Goal: Task Accomplishment & Management: Manage account settings

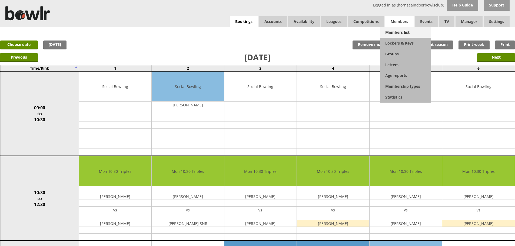
click at [392, 28] on link "Members list" at bounding box center [405, 32] width 51 height 11
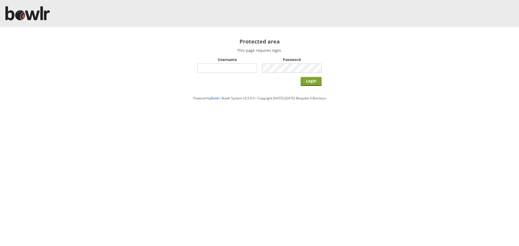
type input "hornseaindoorbowlsclub"
click at [304, 81] on input "Login" at bounding box center [311, 81] width 21 height 9
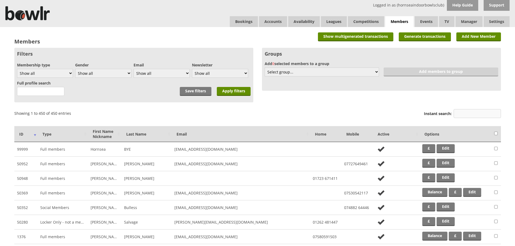
click at [466, 113] on input "Instant search:" at bounding box center [477, 113] width 47 height 9
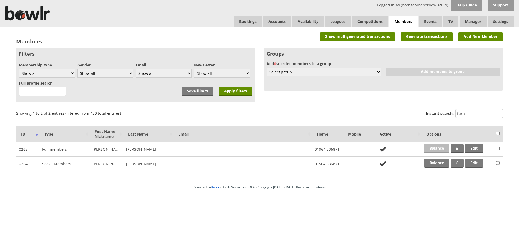
type input "furn"
click at [441, 152] on link "Balance" at bounding box center [436, 148] width 25 height 9
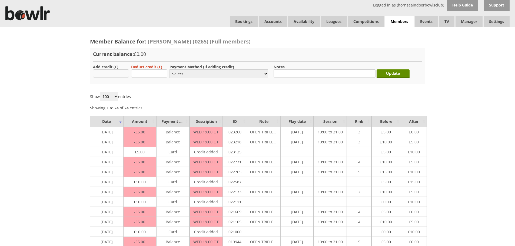
click at [115, 73] on input "text" at bounding box center [111, 73] width 36 height 8
drag, startPoint x: 110, startPoint y: 74, endPoint x: 95, endPoint y: 78, distance: 15.6
type input "10.00"
drag, startPoint x: 185, startPoint y: 71, endPoint x: 185, endPoint y: 78, distance: 6.8
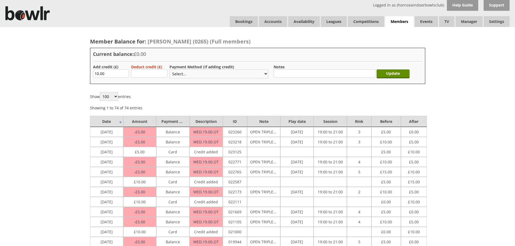
click at [185, 71] on select "Select... Cash Card Cheque Bank Transfer Other Member Card Gift Voucher Balance" at bounding box center [219, 73] width 99 height 9
select select "2"
click at [170, 69] on select "Select... Cash Card Cheque Bank Transfer Other Member Card Gift Voucher Balance" at bounding box center [219, 73] width 99 height 9
click at [400, 73] on input "Update" at bounding box center [393, 73] width 33 height 9
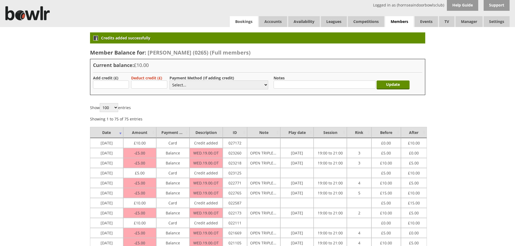
click at [232, 23] on link "Bookings" at bounding box center [244, 21] width 28 height 11
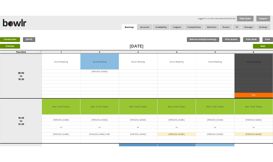
scroll to position [142, 0]
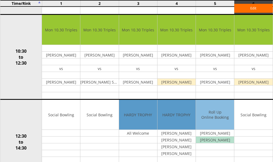
click at [260, 113] on td "Social Bowling Edit" at bounding box center [253, 142] width 38 height 85
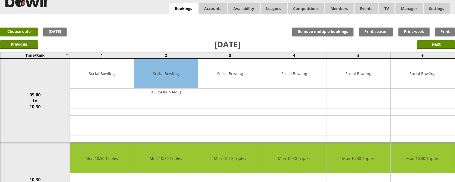
scroll to position [0, 0]
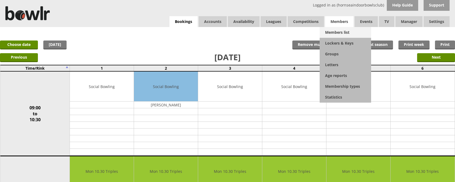
click at [341, 31] on link "Members list" at bounding box center [344, 32] width 51 height 11
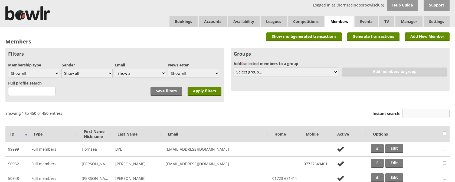
click at [407, 111] on input "Instant search:" at bounding box center [425, 113] width 47 height 9
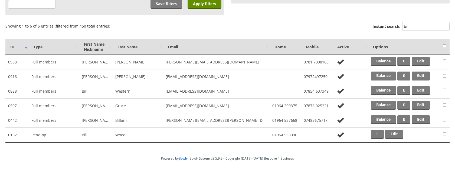
scroll to position [97, 0]
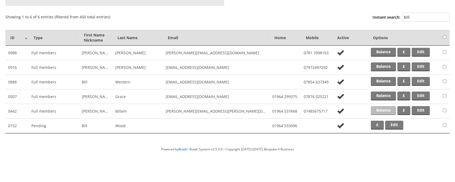
type input "bill"
click at [389, 111] on link "Balance" at bounding box center [382, 110] width 25 height 9
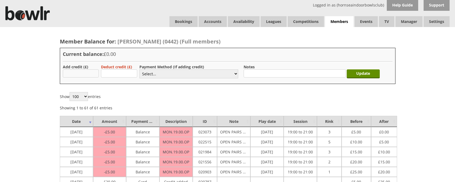
click at [89, 74] on input "text" at bounding box center [81, 73] width 36 height 8
type input "5.00"
click at [146, 72] on select "Select... Cash Card Cheque Bank Transfer Other Member Card Gift Voucher Balance" at bounding box center [188, 73] width 99 height 9
select select "2"
click at [139, 69] on select "Select... Cash Card Cheque Bank Transfer Other Member Card Gift Voucher Balance" at bounding box center [188, 73] width 99 height 9
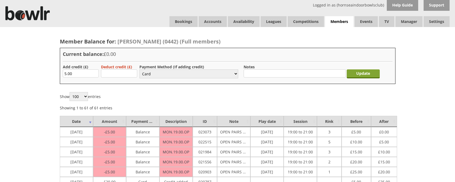
click at [351, 76] on input "Update" at bounding box center [362, 73] width 33 height 9
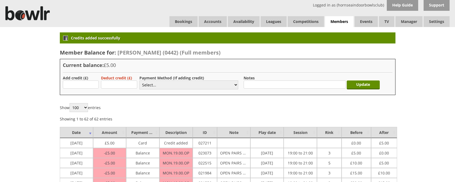
click at [180, 24] on link "Bookings" at bounding box center [183, 21] width 28 height 11
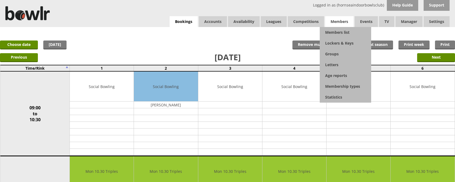
click at [336, 24] on span "Members" at bounding box center [339, 21] width 28 height 11
click at [338, 30] on link "Members list" at bounding box center [345, 32] width 51 height 11
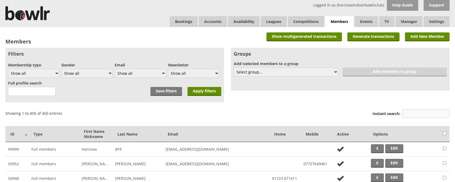
click at [416, 116] on input "Instant search:" at bounding box center [425, 113] width 47 height 9
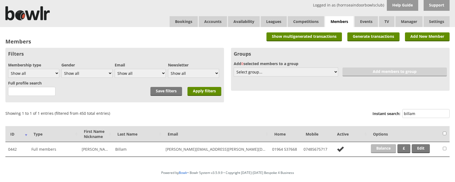
type input "billam"
click at [385, 148] on link "Balance" at bounding box center [383, 148] width 25 height 9
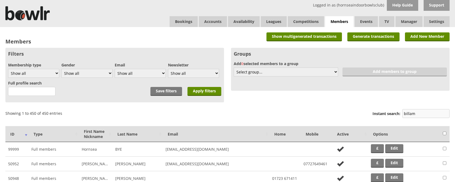
click at [426, 114] on input "billam" at bounding box center [425, 113] width 47 height 9
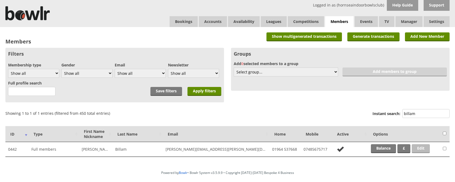
click at [421, 149] on link "Edit" at bounding box center [421, 148] width 18 height 9
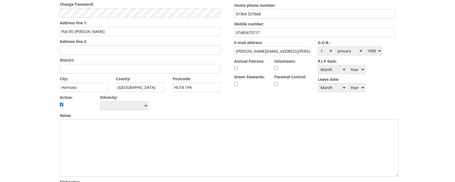
scroll to position [107, 0]
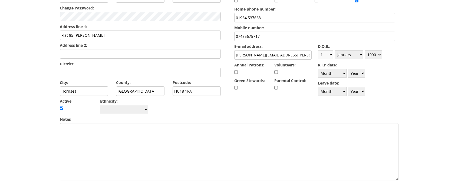
click at [330, 54] on select "Day 1 2 3 4 5 6 7 8 9 10 11 12 13 14 15 16 17 18 19 20 21 22 23 24 25 26 27 28 …" at bounding box center [325, 54] width 15 height 9
select select "20"
click at [318, 50] on select "Day 1 2 3 4 5 6 7 8 9 10 11 12 13 14 15 16 17 18 19 20 21 22 23 24 25 26 27 28 …" at bounding box center [325, 54] width 15 height 9
click at [360, 54] on select "Month January February March April May June July August September October Novem…" at bounding box center [348, 54] width 29 height 9
select select "11"
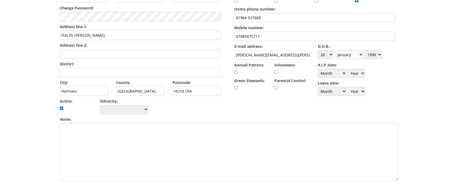
click at [334, 50] on select "Month January February March April May June July August September October Novem…" at bounding box center [348, 54] width 29 height 9
click at [380, 55] on select "Year 1900 1901 1902 1903 1904 1905 1906 1907 1908 1909 1910 1911 1912 1913 1914…" at bounding box center [372, 54] width 17 height 9
select select "1996"
click at [364, 50] on select "Year 1900 1901 1902 1903 1904 1905 1906 1907 1908 1909 1910 1911 1912 1913 1914…" at bounding box center [372, 54] width 17 height 9
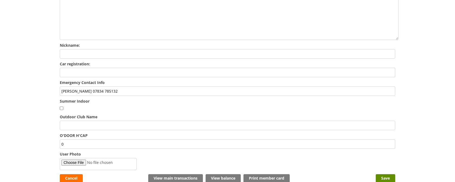
scroll to position [255, 0]
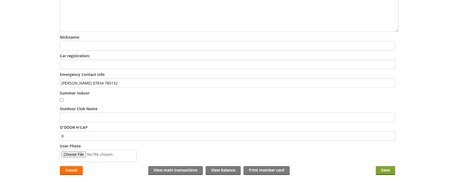
click at [388, 166] on input "Save" at bounding box center [385, 170] width 19 height 9
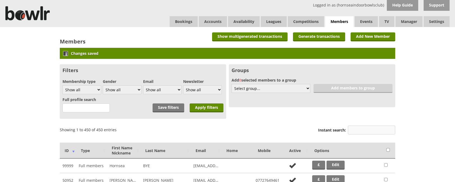
click at [373, 131] on input "Instant search:" at bounding box center [371, 130] width 47 height 9
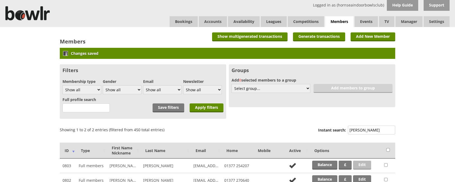
type input "foley"
click at [362, 165] on link "Edit" at bounding box center [362, 165] width 18 height 9
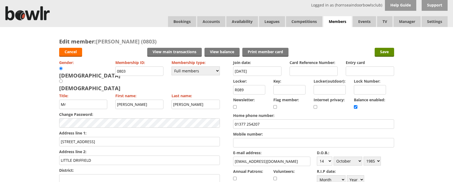
click at [331, 160] on select "Day 1 2 3 4 5 6 7 8 9 10 11 12 13 14 15 16 17 18 19 20 21 22 23 24 25 26 27 28 …" at bounding box center [324, 161] width 15 height 9
select select "4"
click at [317, 157] on select "Day 1 2 3 4 5 6 7 8 9 10 11 12 13 14 15 16 17 18 19 20 21 22 23 24 25 26 27 28 …" at bounding box center [324, 161] width 15 height 9
click at [384, 52] on input "Save" at bounding box center [384, 52] width 19 height 9
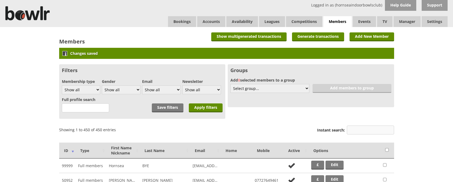
click at [376, 131] on input "Instant search:" at bounding box center [370, 130] width 47 height 9
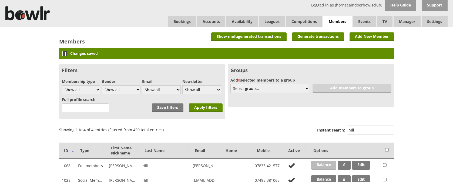
type input "hill"
click at [327, 165] on link "Balance" at bounding box center [323, 165] width 25 height 9
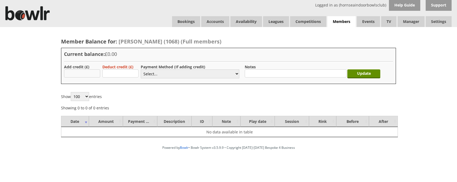
click at [79, 73] on input "text" at bounding box center [82, 73] width 36 height 8
type input "50.00"
click at [159, 74] on select "Select... Cash Card Cheque Bank Transfer Other Member Card Gift Voucher Balance" at bounding box center [190, 73] width 99 height 9
select select "2"
click at [141, 69] on select "Select... Cash Card Cheque Bank Transfer Other Member Card Gift Voucher Balance" at bounding box center [190, 73] width 99 height 9
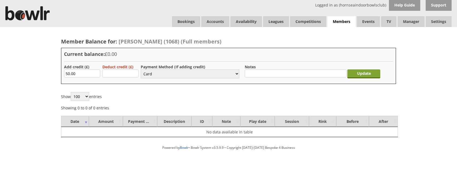
click at [371, 72] on input "Update" at bounding box center [364, 73] width 33 height 9
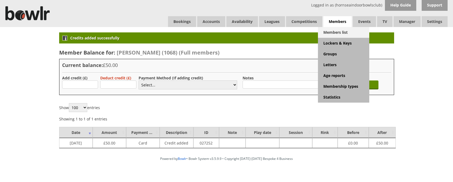
click at [336, 32] on link "Members list" at bounding box center [343, 32] width 51 height 11
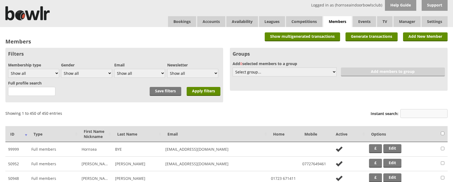
click at [419, 115] on input "Instant search:" at bounding box center [424, 113] width 47 height 9
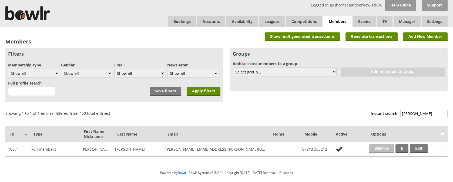
type input "[PERSON_NAME]"
click at [393, 150] on link "Balance" at bounding box center [381, 148] width 25 height 9
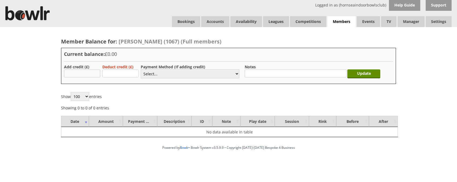
click at [84, 73] on input "text" at bounding box center [82, 73] width 36 height 8
type input "50.00"
click at [144, 72] on select "Select... Cash Card Cheque Bank Transfer Other Member Card Gift Voucher Balance" at bounding box center [190, 73] width 99 height 9
select select "2"
click at [141, 69] on select "Select... Cash Card Cheque Bank Transfer Other Member Card Gift Voucher Balance" at bounding box center [190, 73] width 99 height 9
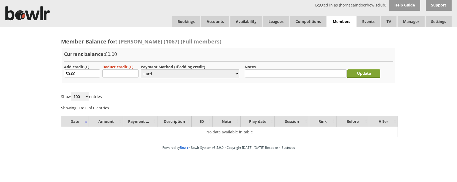
click at [358, 73] on input "Update" at bounding box center [364, 73] width 33 height 9
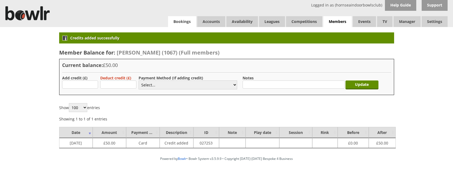
click at [187, 23] on link "Bookings" at bounding box center [182, 21] width 28 height 11
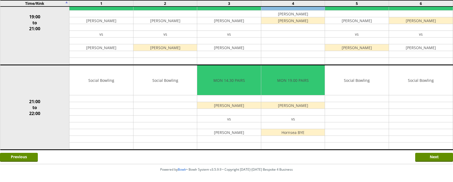
scroll to position [518, 0]
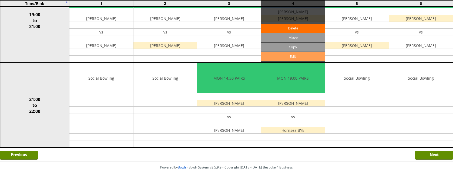
click at [290, 58] on link "Edit" at bounding box center [293, 56] width 64 height 9
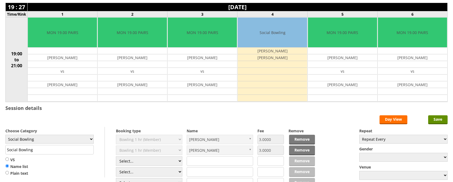
scroll to position [43, 0]
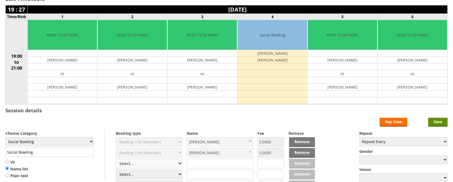
click at [179, 164] on select "Select... Club Competition (Member) Club Competition (Visitor) National (Member…" at bounding box center [149, 163] width 67 height 9
select select "1_54"
click at [116, 159] on select "Select... Club Competition (Member) Club Competition (Visitor) National (Member…" at bounding box center [149, 163] width 67 height 9
type input "3.0000"
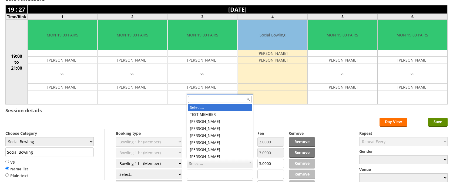
click at [228, 101] on input "text" at bounding box center [220, 99] width 64 height 7
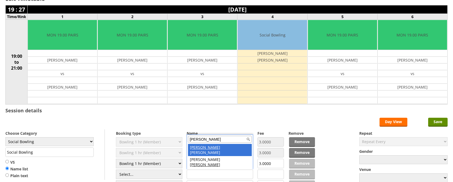
type input "dan"
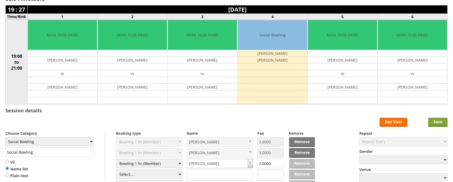
click at [442, 122] on input "Save" at bounding box center [438, 122] width 19 height 9
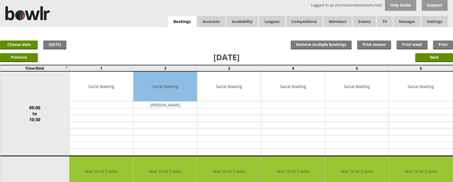
click at [19, 41] on link "Choose date" at bounding box center [19, 45] width 38 height 9
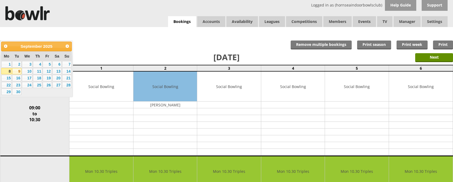
click at [16, 70] on link "9" at bounding box center [16, 71] width 9 height 6
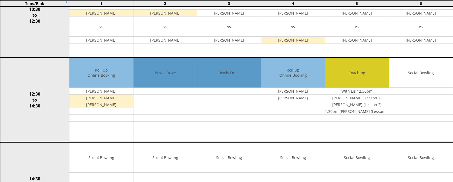
scroll to position [186, 0]
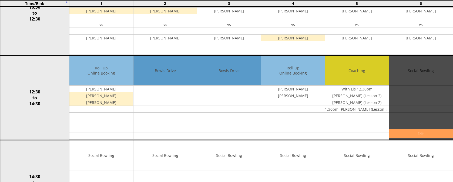
click at [413, 133] on link "Edit" at bounding box center [421, 134] width 64 height 9
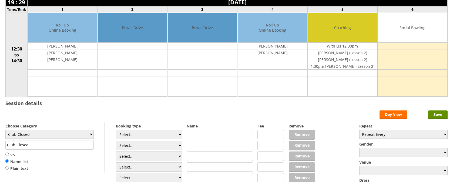
scroll to position [51, 0]
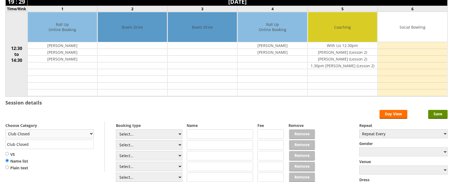
click at [90, 133] on select "Club Closed Singles League Triples League Pairs League Friendly Social Bowling …" at bounding box center [49, 134] width 88 height 9
select select "133"
click at [5, 130] on select "Club Closed Singles League Triples League Pairs League Friendly Social Bowling …" at bounding box center [49, 134] width 88 height 9
type input "Coaching"
click at [207, 136] on input "text" at bounding box center [220, 134] width 67 height 9
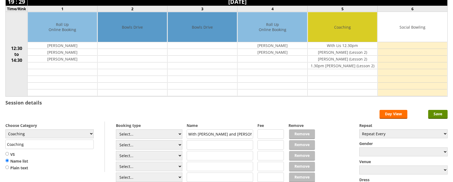
type input "With [PERSON_NAME] and [PERSON_NAME]"
click at [246, 146] on input "text" at bounding box center [220, 144] width 67 height 9
click at [190, 145] on input "1.30pm [PERSON_NAME]" at bounding box center [220, 144] width 67 height 9
click at [221, 145] on input "12.30pm [PERSON_NAME]" at bounding box center [220, 144] width 67 height 9
type input "12.30pm Dave Spaven (Lesson 2)"
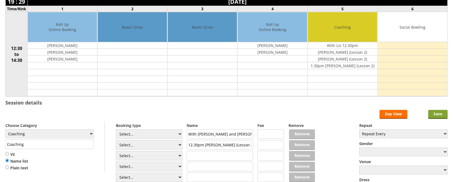
click at [441, 114] on input "Save" at bounding box center [438, 114] width 19 height 9
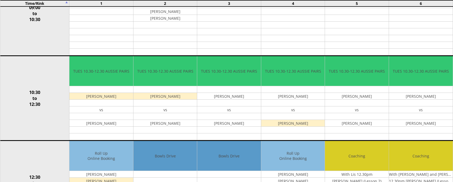
scroll to position [191, 0]
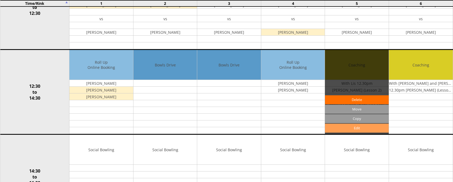
click at [350, 129] on link "Edit" at bounding box center [357, 128] width 64 height 9
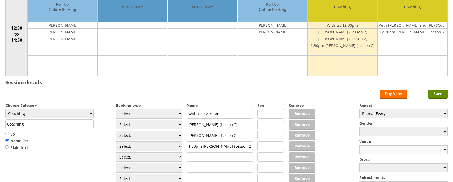
scroll to position [71, 0]
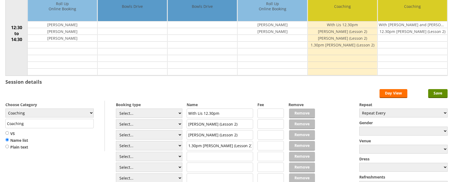
click at [241, 145] on input "1.30pm [PERSON_NAME] (Lesson 2)" at bounding box center [220, 145] width 67 height 9
drag, startPoint x: 225, startPoint y: 147, endPoint x: 204, endPoint y: 146, distance: 21.6
click at [204, 146] on input "1.30pm [PERSON_NAME] (Lesson 1)" at bounding box center [220, 145] width 67 height 9
type input "1.30pm [PERSON_NAME] (Lesson 1)"
click at [436, 93] on input "Save" at bounding box center [438, 93] width 19 height 9
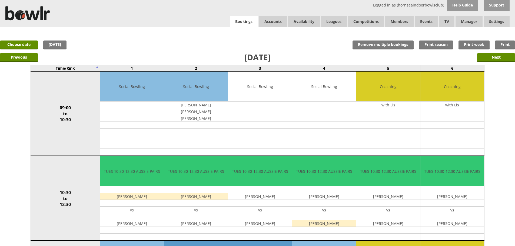
click at [243, 20] on link "Bookings" at bounding box center [244, 21] width 28 height 11
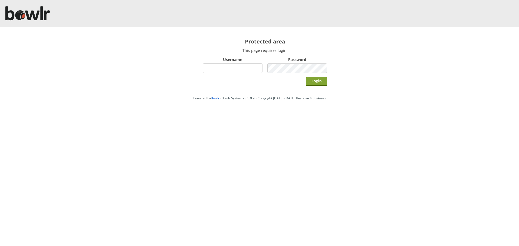
type input "hornseaindoorbowlsclub"
click at [320, 78] on input "Login" at bounding box center [316, 81] width 21 height 9
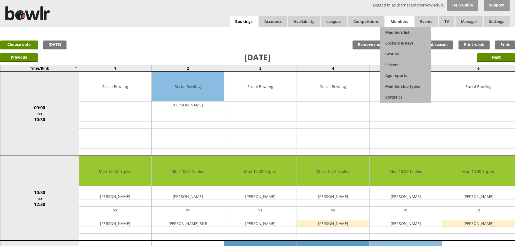
click at [404, 26] on span "Members" at bounding box center [399, 21] width 28 height 11
click at [404, 28] on link "Members list" at bounding box center [405, 32] width 51 height 11
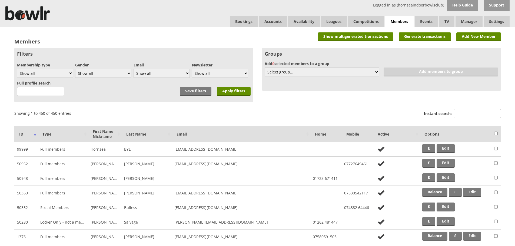
click at [461, 118] on label "Instant search:" at bounding box center [462, 114] width 77 height 10
click at [461, 118] on input "Instant search:" at bounding box center [477, 113] width 47 height 9
click at [461, 117] on input "Instant search:" at bounding box center [477, 113] width 47 height 9
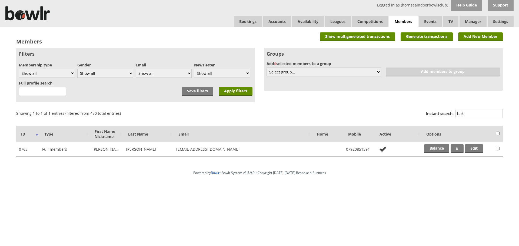
type input "bak"
drag, startPoint x: 438, startPoint y: 155, endPoint x: 437, endPoint y: 151, distance: 3.8
click at [438, 154] on td "Balance £ Edit" at bounding box center [458, 149] width 72 height 15
click at [437, 150] on link "Balance" at bounding box center [436, 148] width 25 height 9
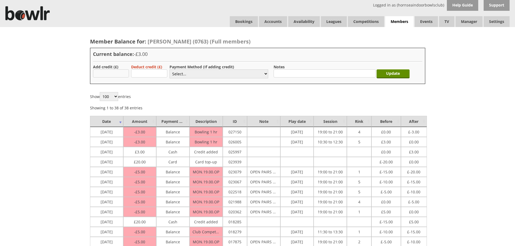
click at [118, 74] on input "text" at bounding box center [111, 73] width 36 height 8
type input "3.00"
click at [190, 72] on select "Select... Cash Card Cheque Bank Transfer Other Member Card Gift Voucher Balance" at bounding box center [219, 73] width 99 height 9
select select "2"
click at [170, 69] on select "Select... Cash Card Cheque Bank Transfer Other Member Card Gift Voucher Balance" at bounding box center [219, 73] width 99 height 9
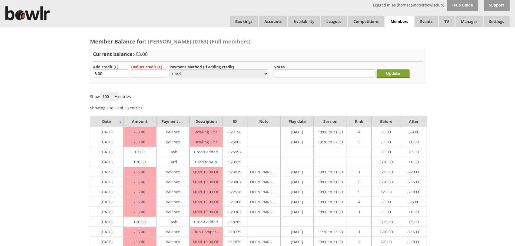
click at [383, 74] on input "Update" at bounding box center [393, 73] width 33 height 9
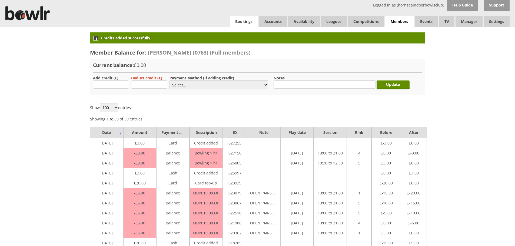
click at [238, 20] on link "Bookings" at bounding box center [244, 21] width 28 height 11
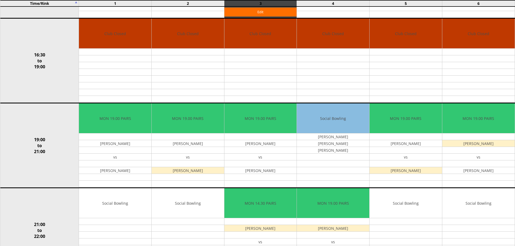
scroll to position [472, 0]
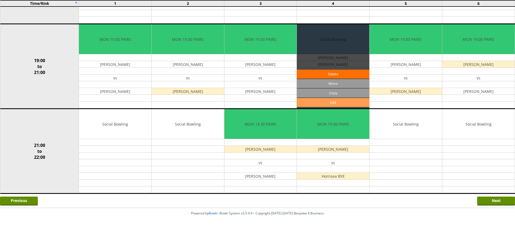
click at [319, 99] on link "Edit" at bounding box center [333, 102] width 72 height 9
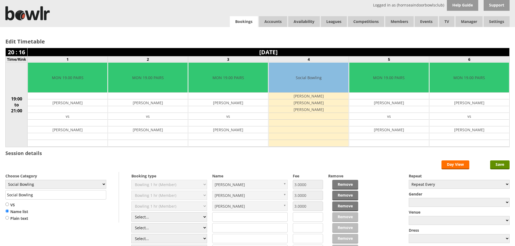
click at [248, 21] on link "Bookings" at bounding box center [244, 21] width 28 height 11
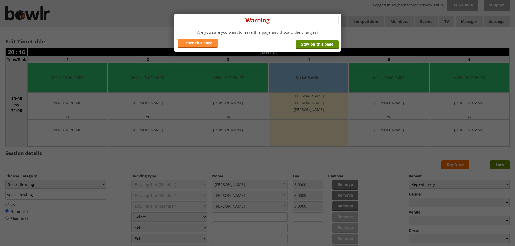
click at [204, 45] on link "Leave this page" at bounding box center [198, 43] width 40 height 9
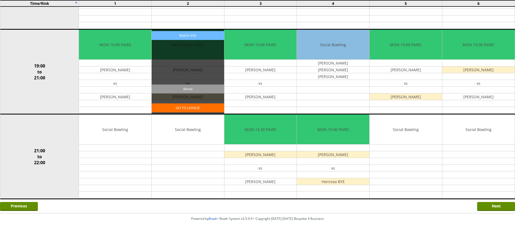
scroll to position [472, 0]
